Goal: Navigation & Orientation: Find specific page/section

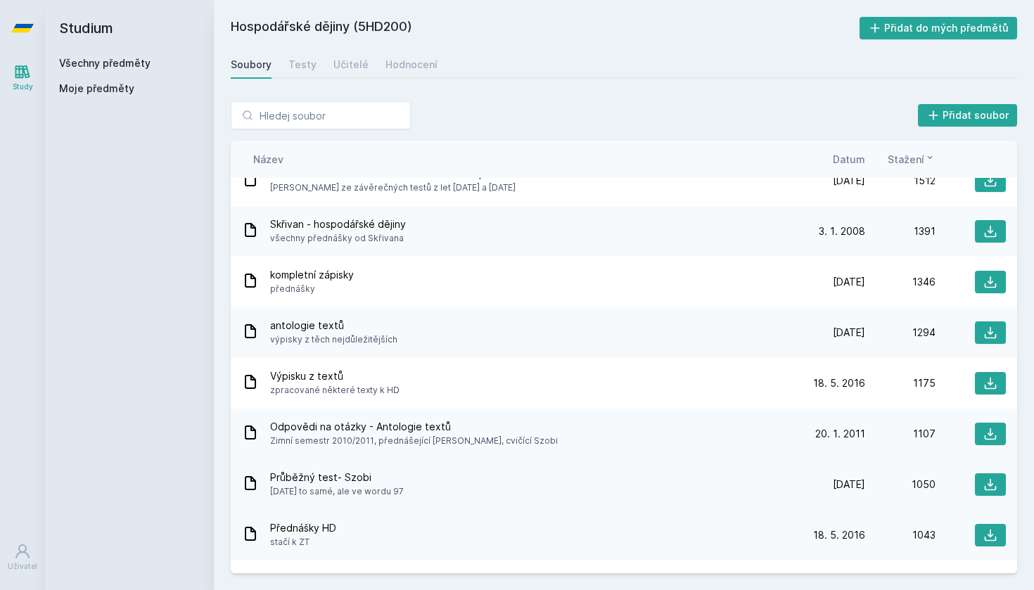
scroll to position [343, 0]
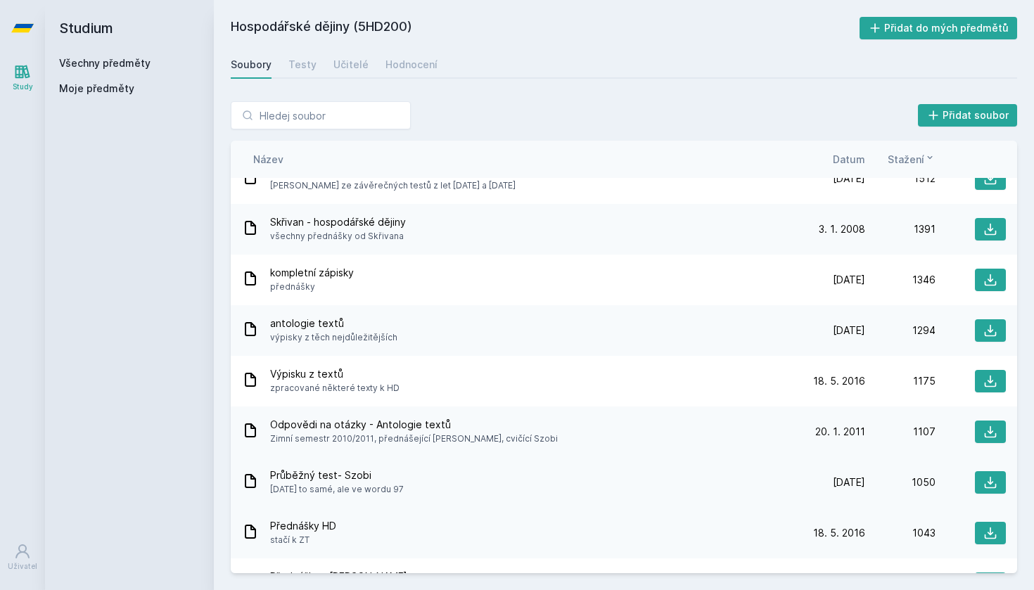
click at [435, 481] on div "Průběžný test- Szobi [DATE] to samé, ale ve wordu 97" at bounding box center [518, 483] width 553 height 28
click at [998, 480] on button at bounding box center [990, 482] width 31 height 23
click at [601, 117] on div "Přidat soubor" at bounding box center [624, 115] width 787 height 28
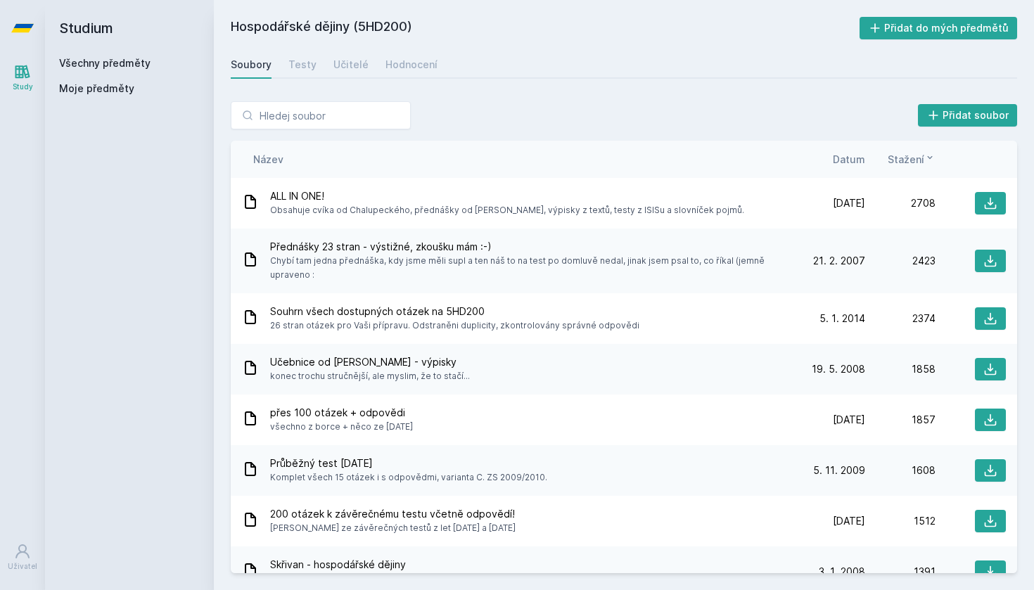
scroll to position [0, 0]
click at [304, 71] on div "Testy" at bounding box center [302, 65] width 28 height 14
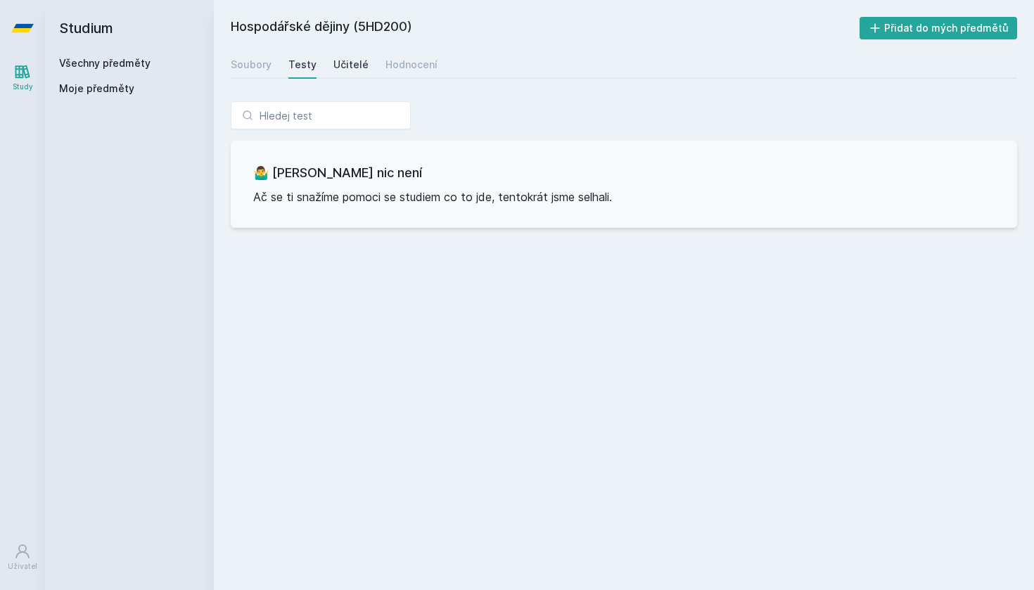
click at [342, 71] on div "Učitelé" at bounding box center [350, 65] width 35 height 14
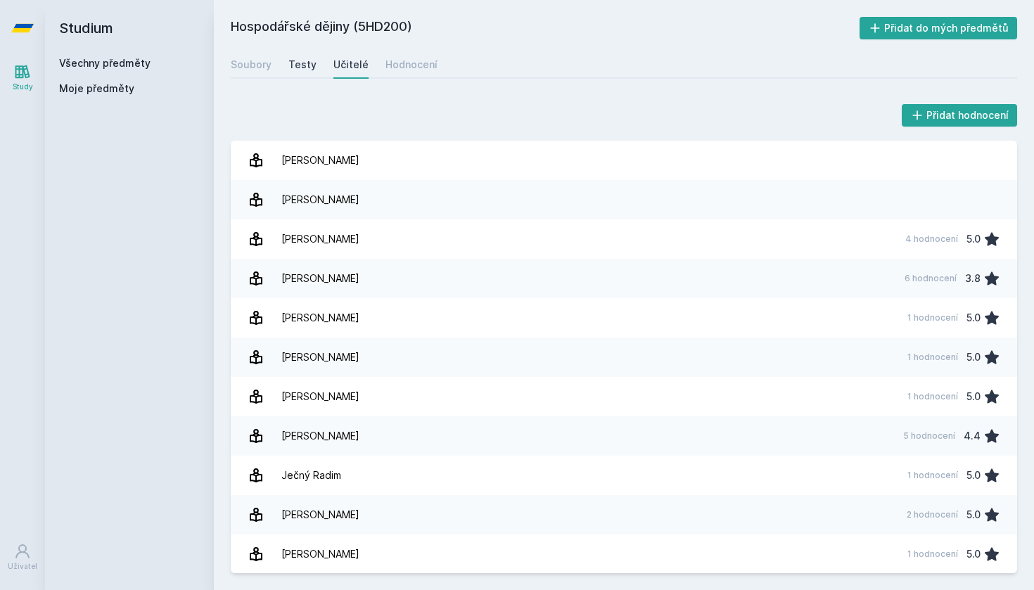
click at [311, 65] on div "Testy" at bounding box center [302, 65] width 28 height 14
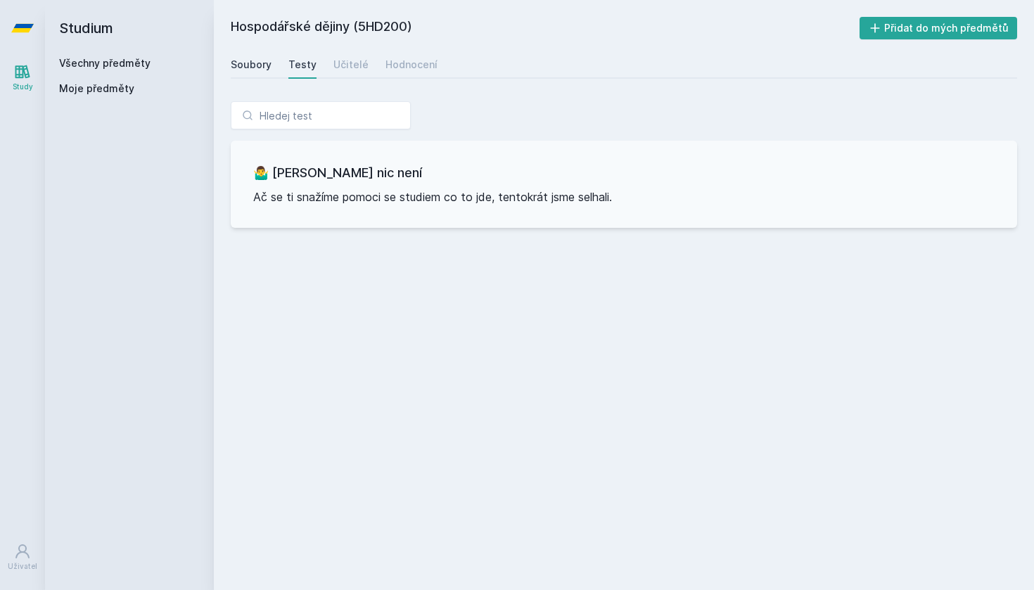
click at [267, 65] on div "Soubory" at bounding box center [251, 65] width 41 height 14
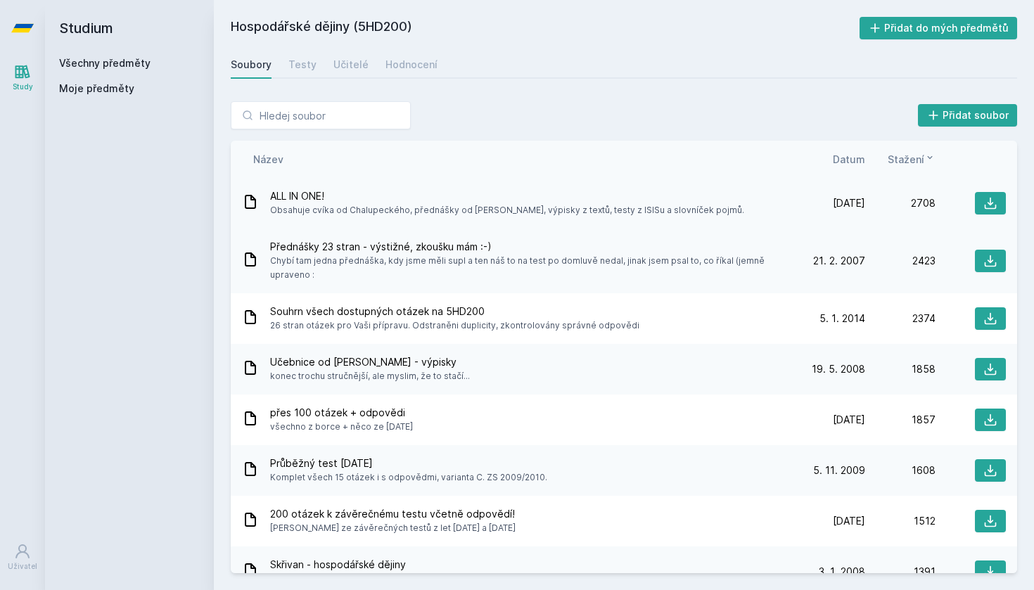
click at [715, 203] on div "ALL IN ONE! Obsahuje cvíka od Chalupeckého, přednášky od [PERSON_NAME], výpisky…" at bounding box center [518, 203] width 553 height 28
click at [983, 198] on icon at bounding box center [990, 203] width 14 height 14
click at [533, 127] on div "Přidat soubor" at bounding box center [624, 115] width 787 height 28
